Goal: Navigation & Orientation: Find specific page/section

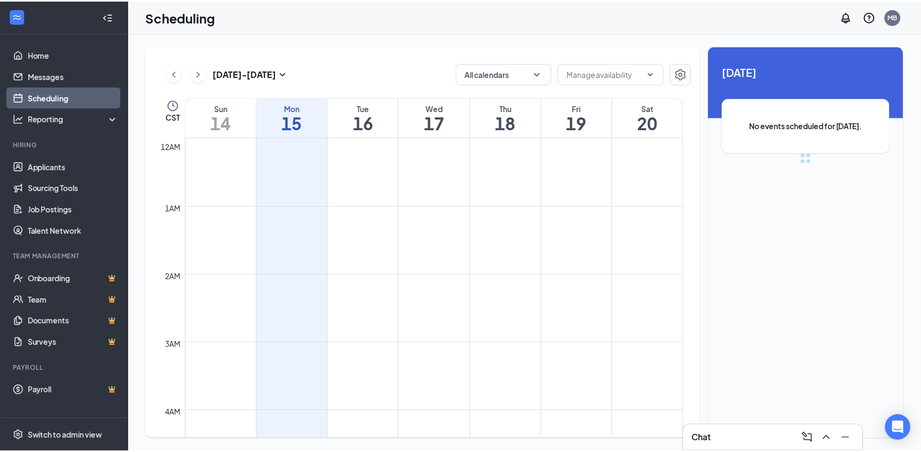
scroll to position [524, 0]
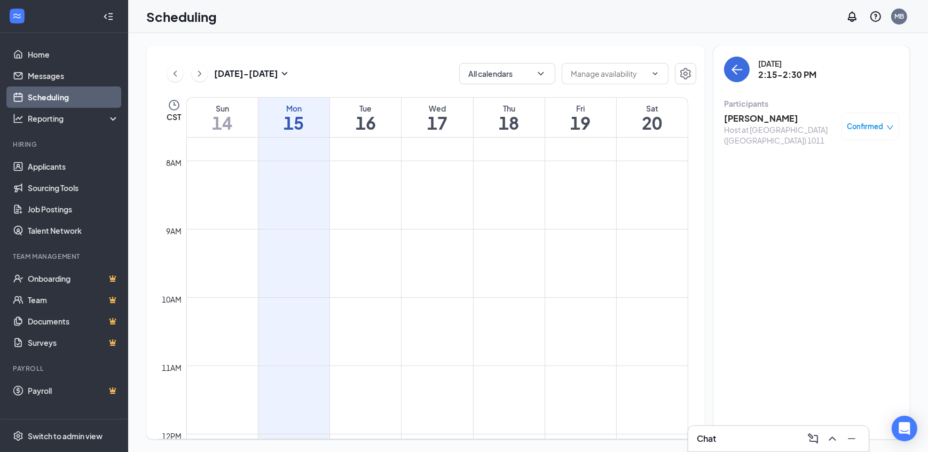
click at [301, 114] on h1 "15" at bounding box center [294, 123] width 71 height 18
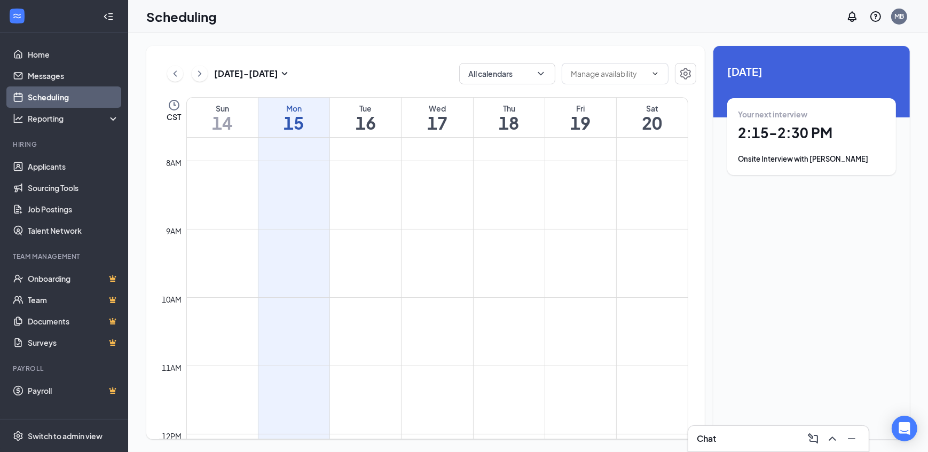
click at [366, 117] on h1 "16" at bounding box center [365, 123] width 71 height 18
click at [435, 115] on h1 "17" at bounding box center [437, 123] width 71 height 18
click at [497, 117] on h1 "18" at bounding box center [509, 123] width 71 height 18
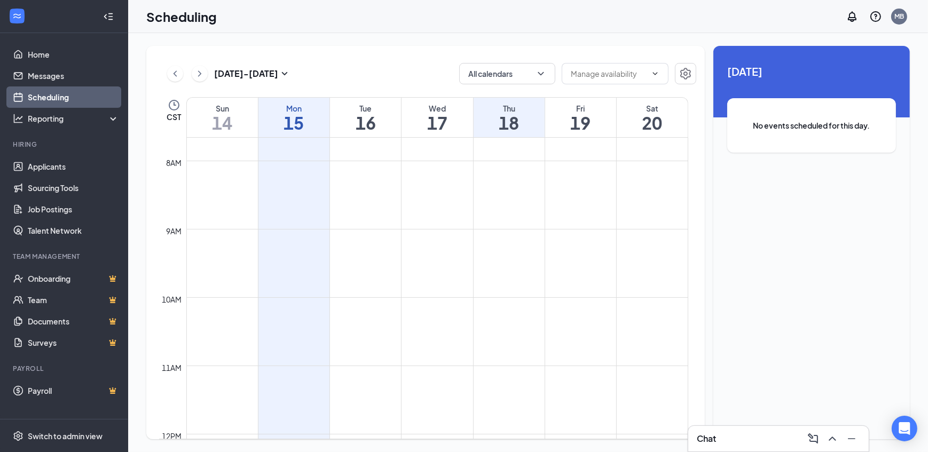
click at [583, 114] on h1 "19" at bounding box center [580, 123] width 71 height 18
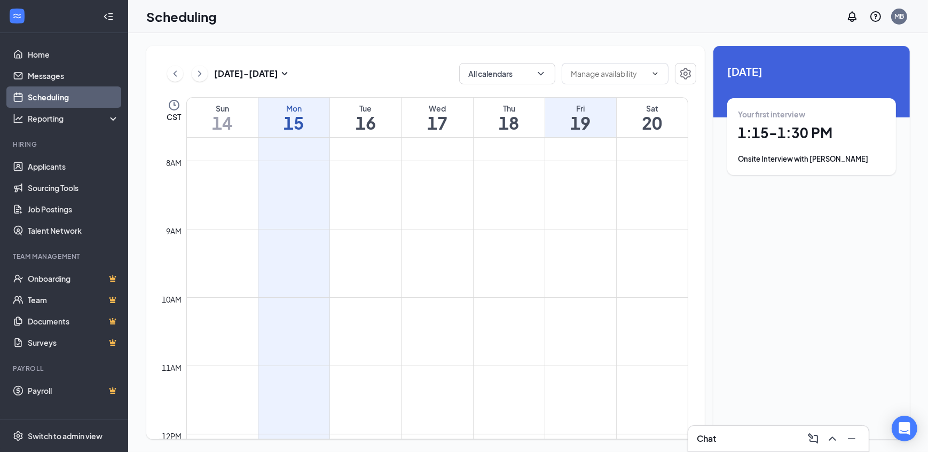
click at [654, 118] on h1 "20" at bounding box center [652, 123] width 71 height 18
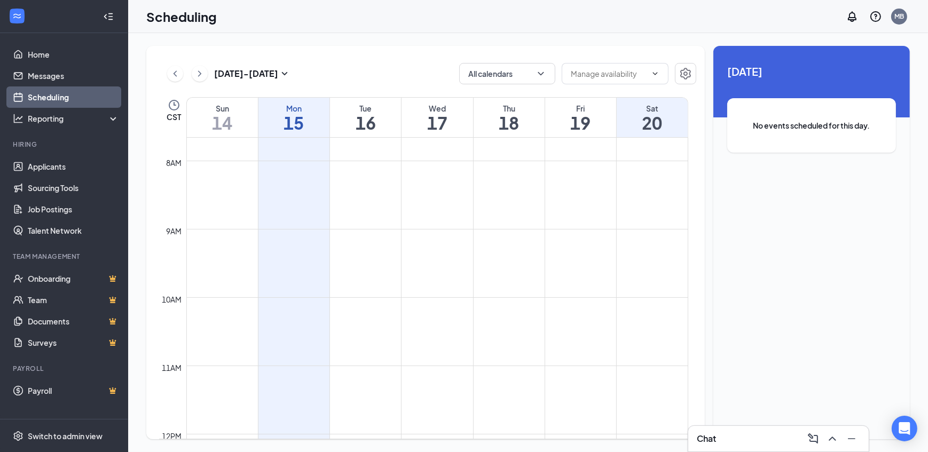
click at [315, 113] on div "Mon" at bounding box center [294, 108] width 71 height 11
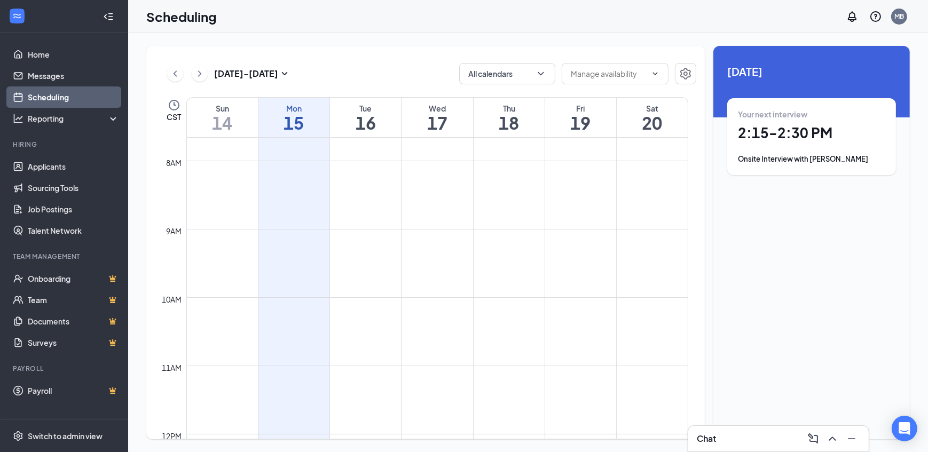
click at [315, 113] on div "Mon" at bounding box center [294, 108] width 71 height 11
click at [316, 121] on h1 "15" at bounding box center [294, 123] width 71 height 18
click at [78, 171] on link "Applicants" at bounding box center [73, 166] width 91 height 21
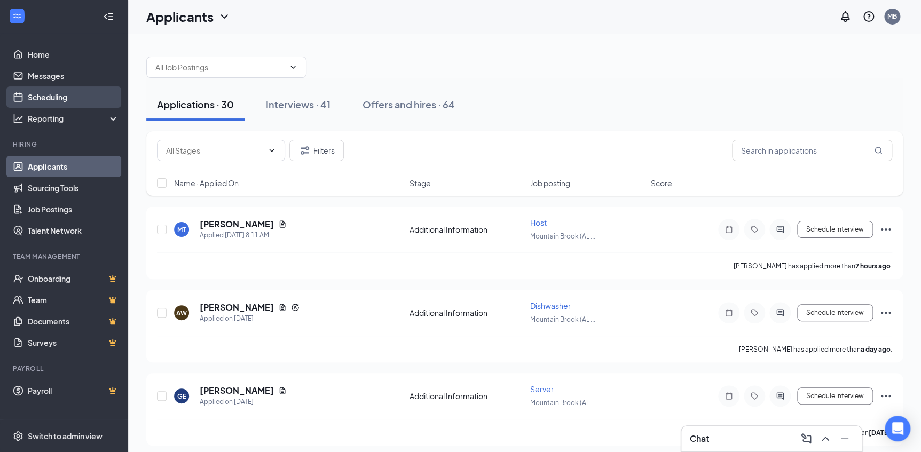
click at [50, 93] on link "Scheduling" at bounding box center [73, 97] width 91 height 21
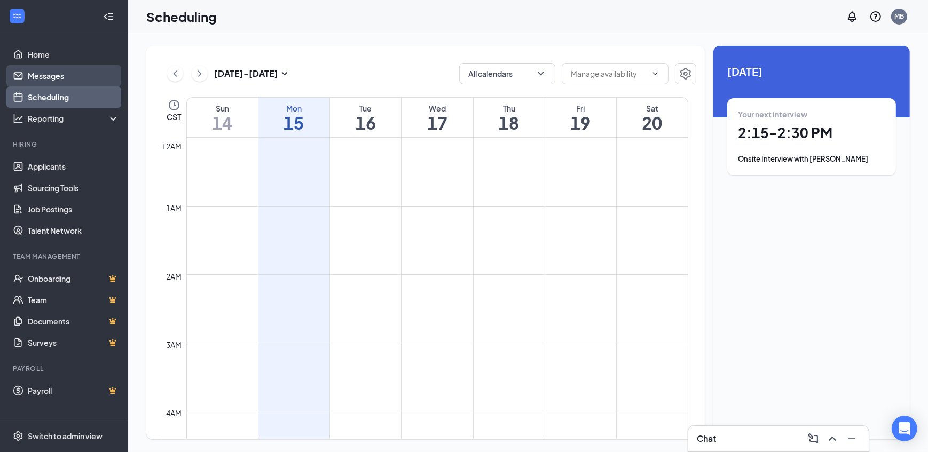
scroll to position [524, 0]
click at [59, 77] on link "Messages" at bounding box center [73, 75] width 91 height 21
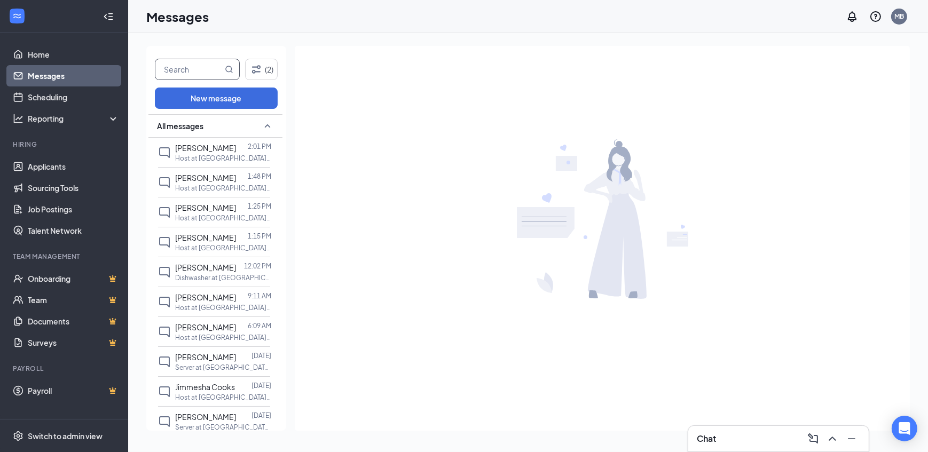
click at [183, 67] on input "text" at bounding box center [188, 69] width 67 height 20
type input "od"
click at [231, 68] on icon "MagnifyingGlass" at bounding box center [229, 69] width 7 height 7
click at [45, 160] on link "Applicants" at bounding box center [73, 166] width 91 height 21
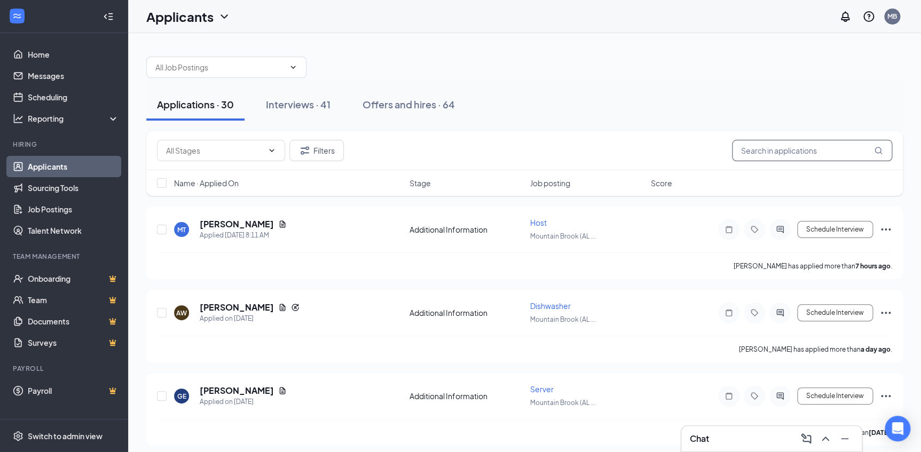
drag, startPoint x: 712, startPoint y: 156, endPoint x: 812, endPoint y: 139, distance: 101.3
click at [741, 145] on div "Filters" at bounding box center [524, 150] width 735 height 21
click at [801, 152] on input "text" at bounding box center [812, 150] width 160 height 21
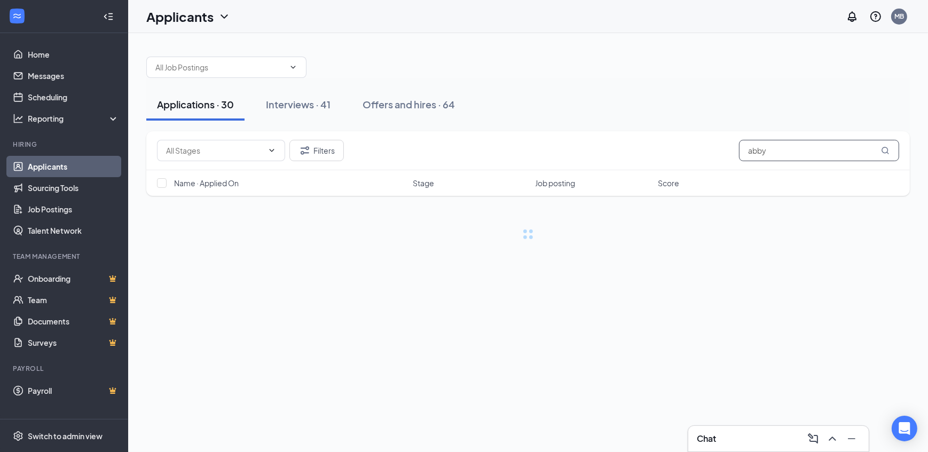
type input "abby"
click at [885, 149] on icon "MagnifyingGlass" at bounding box center [885, 150] width 9 height 9
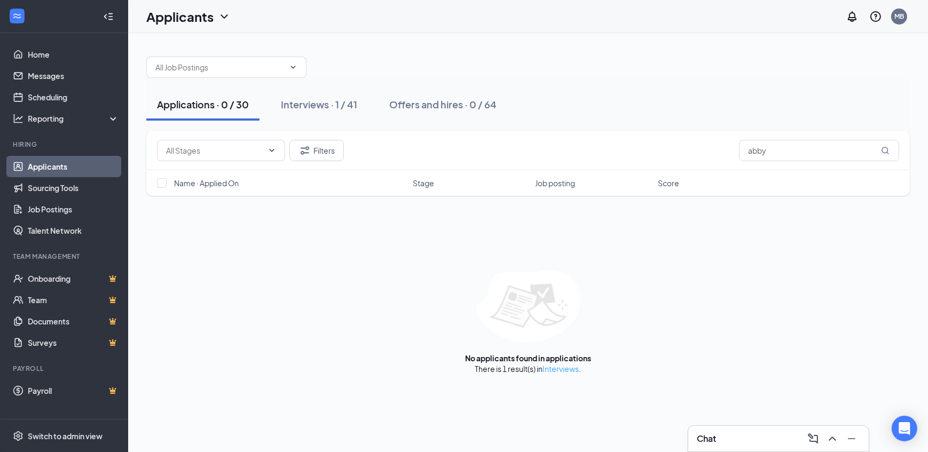
click at [566, 371] on link "Interviews" at bounding box center [561, 369] width 36 height 10
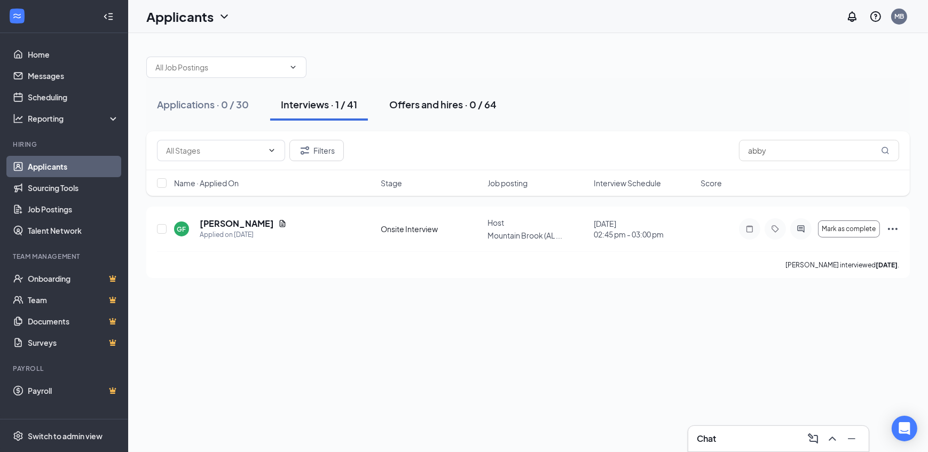
click at [443, 103] on div "Offers and hires · 0 / 64" at bounding box center [442, 104] width 107 height 13
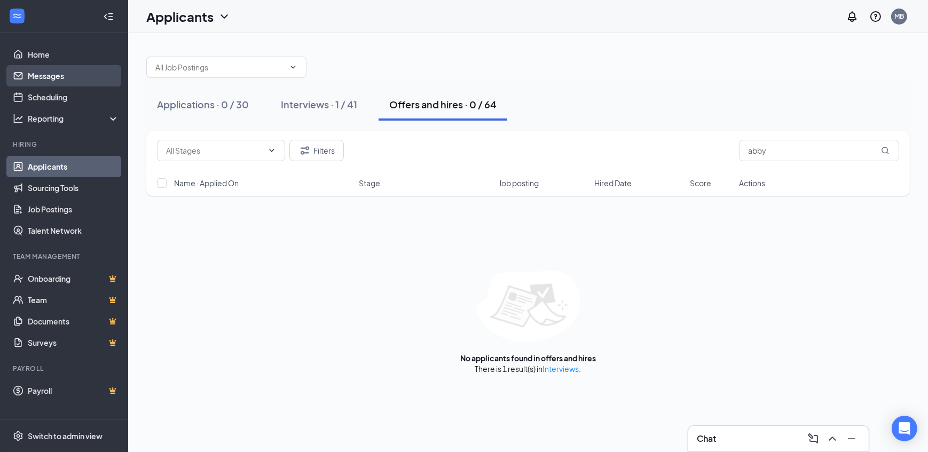
click at [50, 80] on link "Messages" at bounding box center [73, 75] width 91 height 21
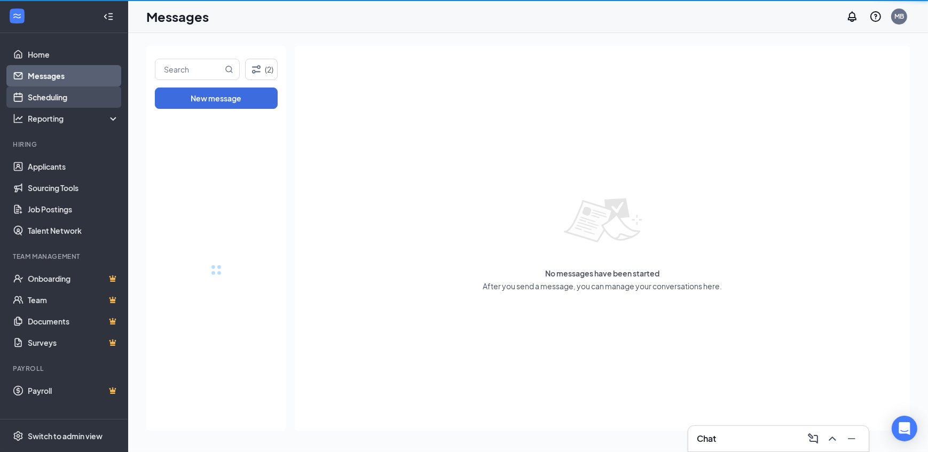
click at [48, 95] on link "Scheduling" at bounding box center [73, 97] width 91 height 21
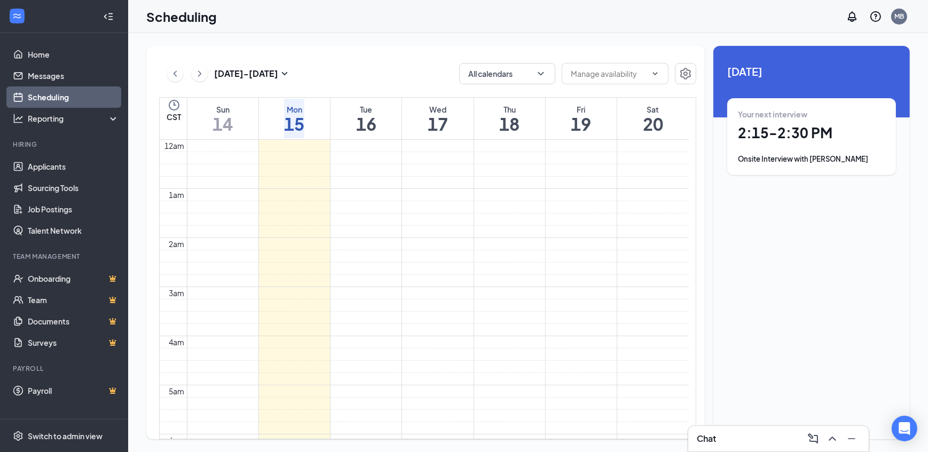
scroll to position [524, 0]
click at [694, 76] on button "button" at bounding box center [685, 73] width 21 height 21
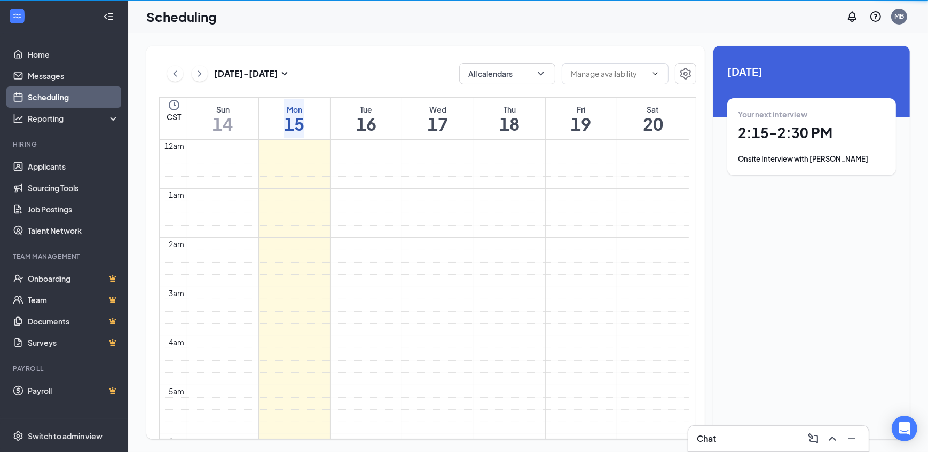
scroll to position [524, 0]
